Goal: Information Seeking & Learning: Understand process/instructions

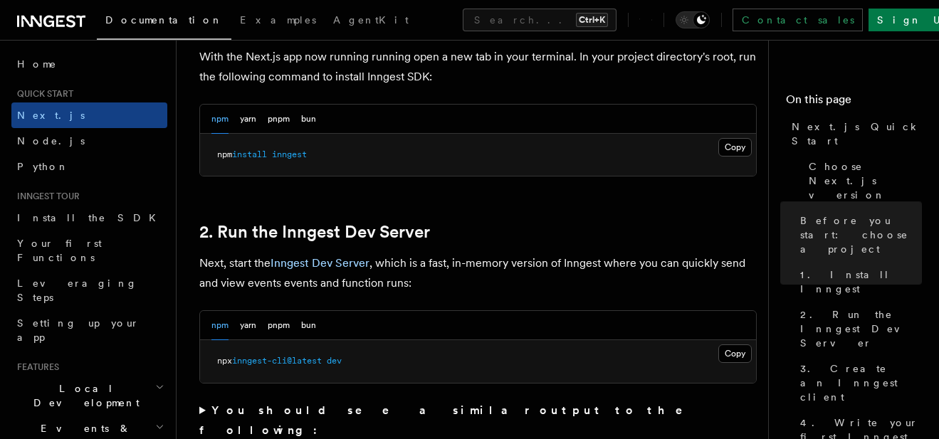
scroll to position [940, 0]
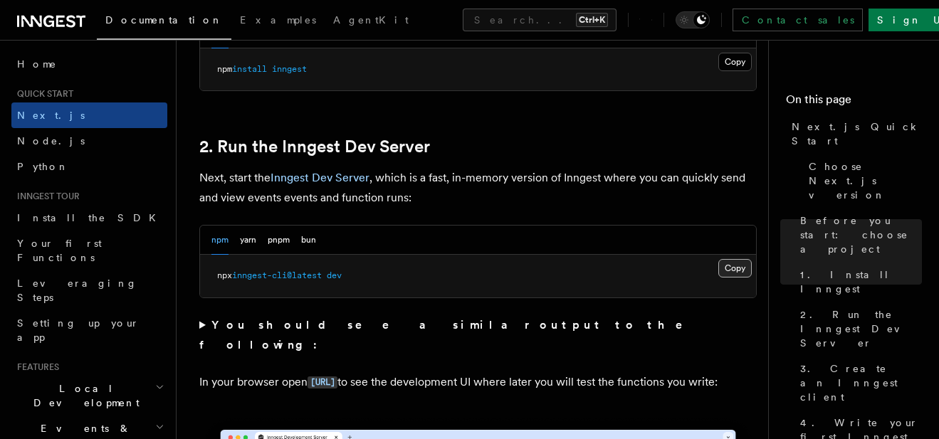
click at [736, 259] on button "Copy Copied" at bounding box center [735, 268] width 33 height 19
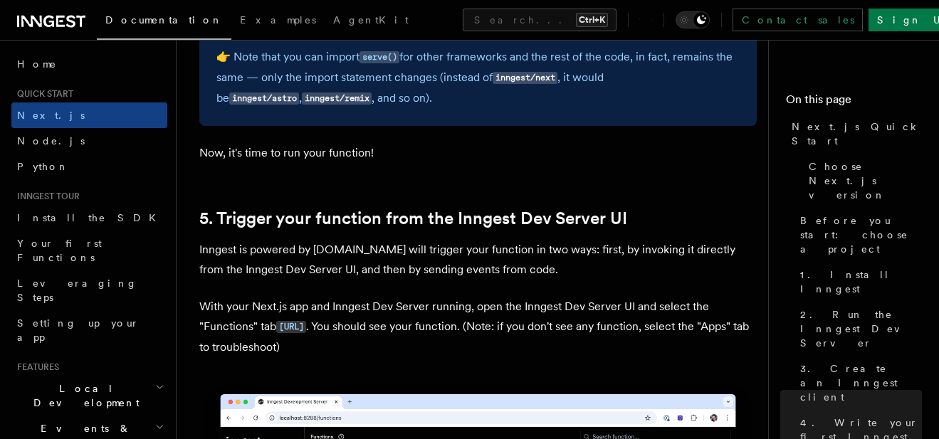
scroll to position [3419, 0]
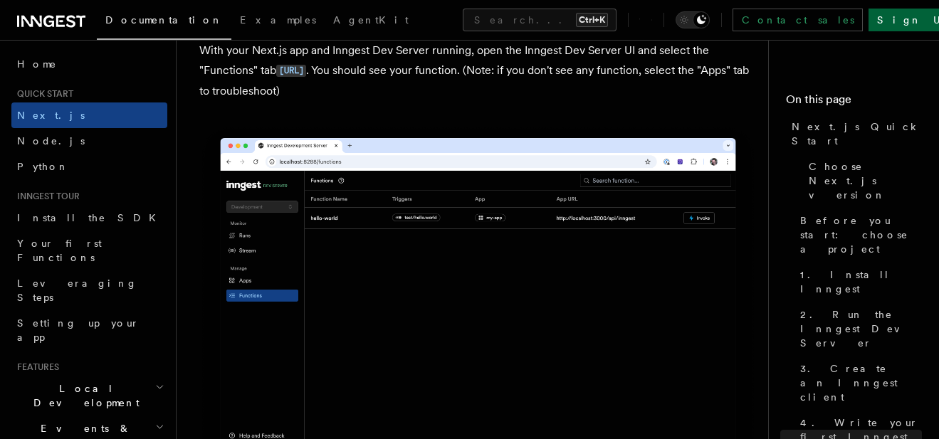
click at [901, 14] on link "Sign Up" at bounding box center [916, 20] width 94 height 23
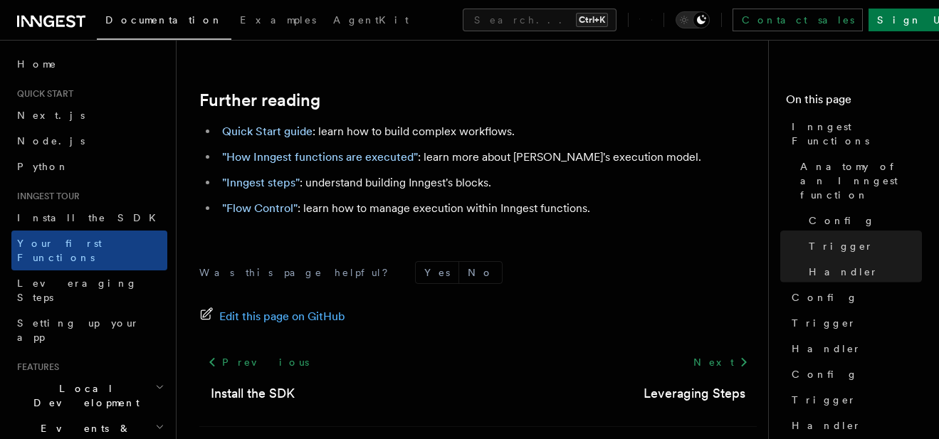
scroll to position [2617, 0]
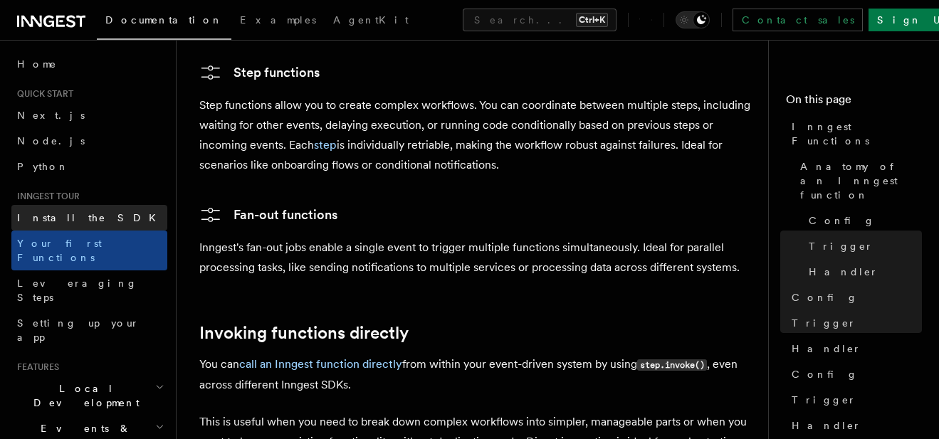
click at [46, 209] on link "Install the SDK" at bounding box center [89, 218] width 156 height 26
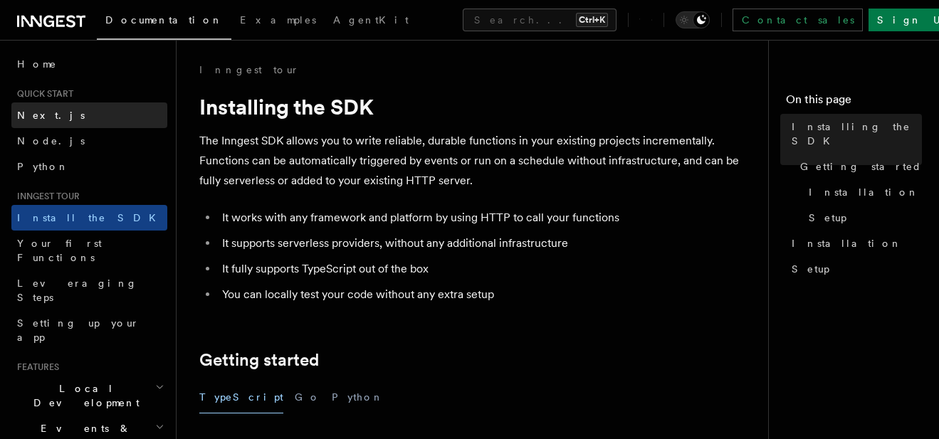
click at [66, 113] on link "Next.js" at bounding box center [89, 116] width 156 height 26
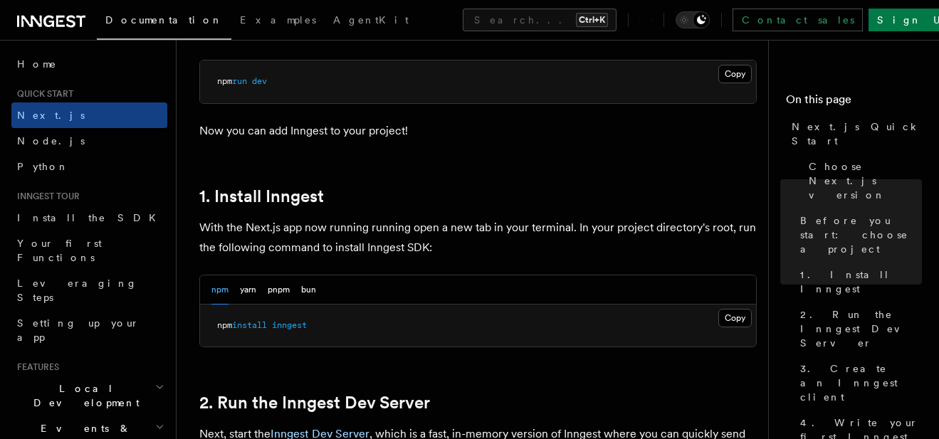
scroll to position [513, 0]
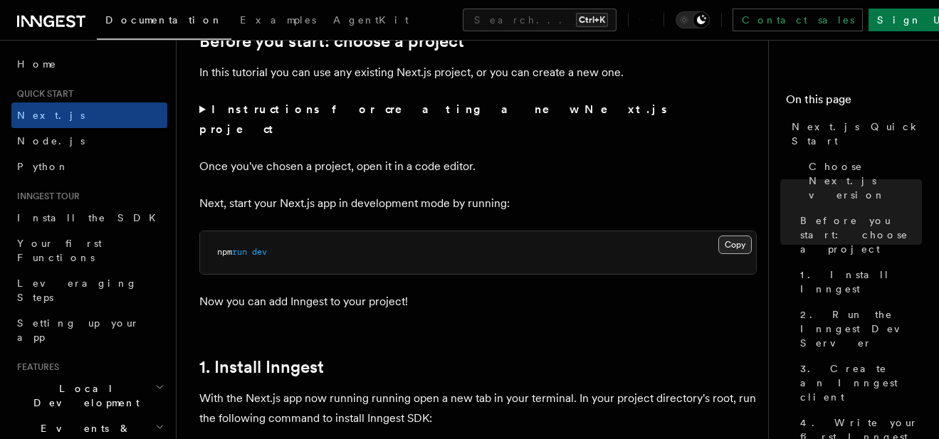
click at [740, 236] on button "Copy Copied" at bounding box center [735, 245] width 33 height 19
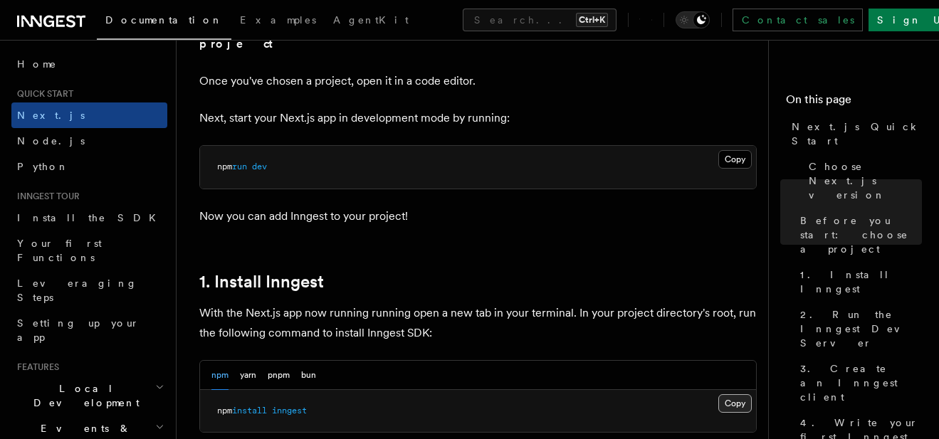
click at [732, 395] on button "Copy Copied" at bounding box center [735, 404] width 33 height 19
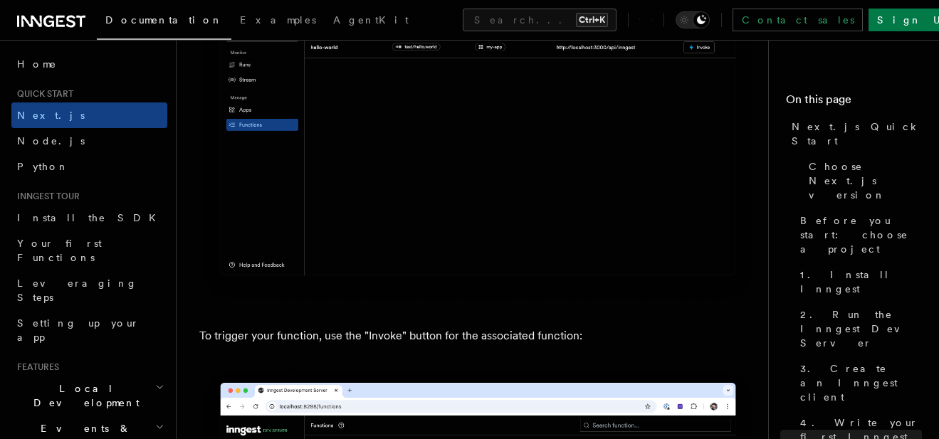
scroll to position [4017, 0]
